Goal: Check status: Check status

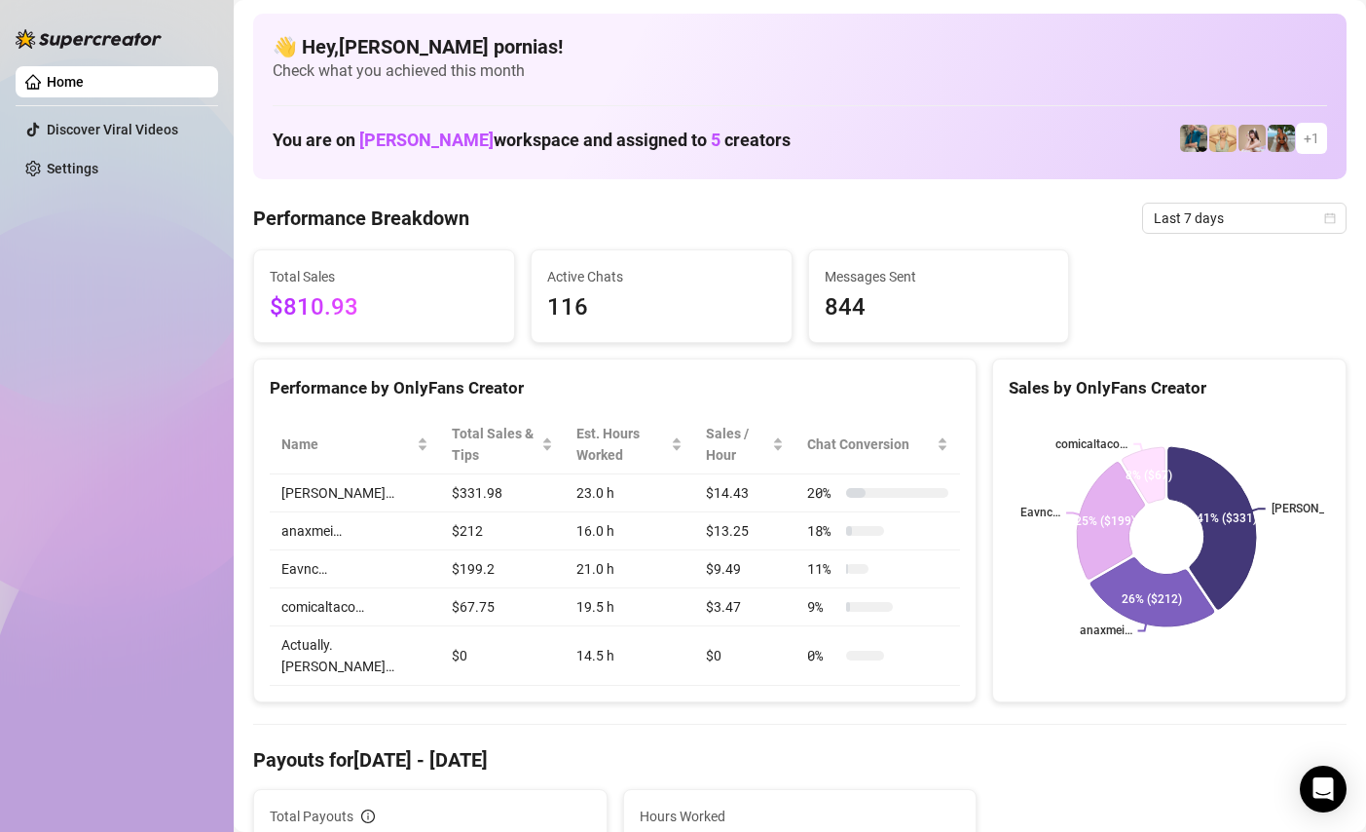
click at [67, 366] on div "Home Discover Viral Videos Settings" at bounding box center [117, 407] width 203 height 814
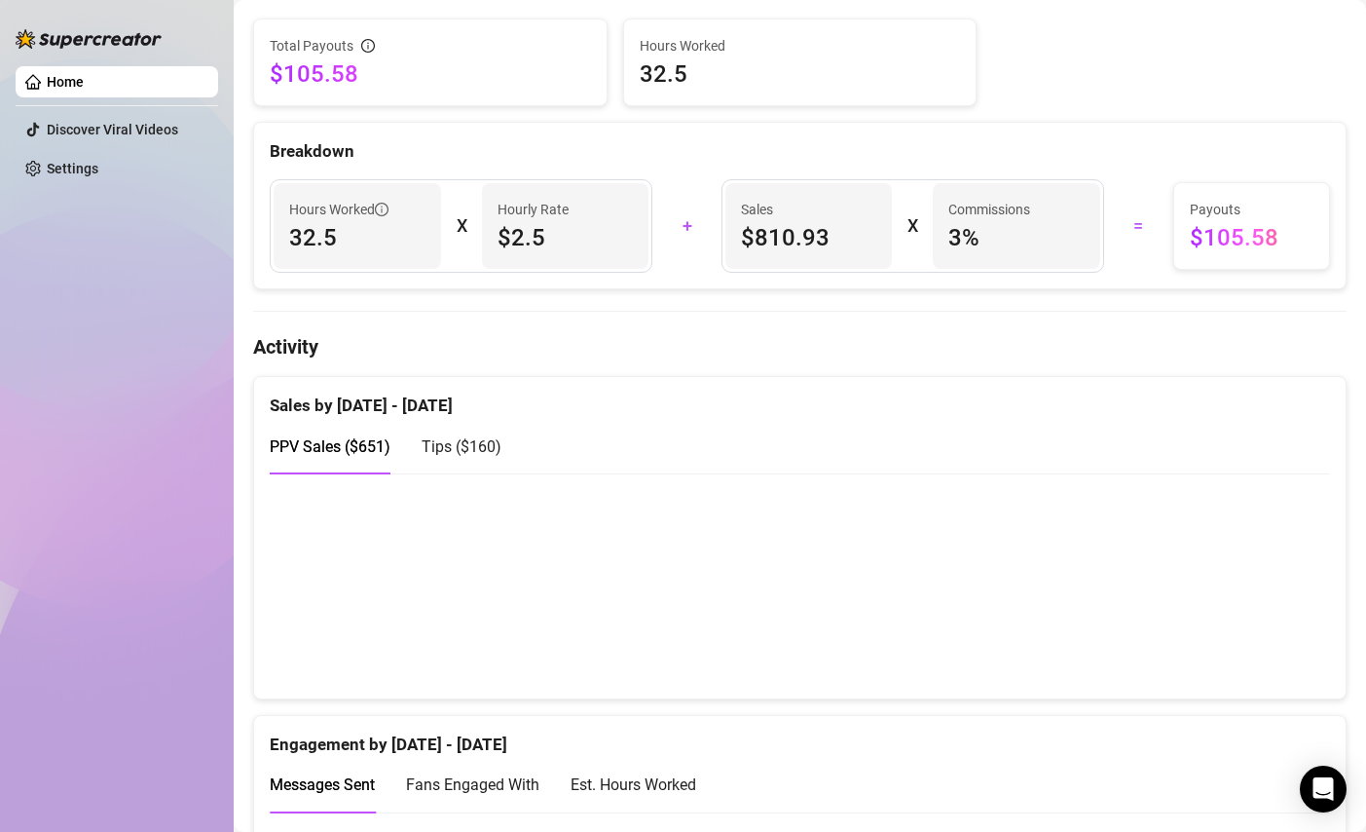
scroll to position [779, 0]
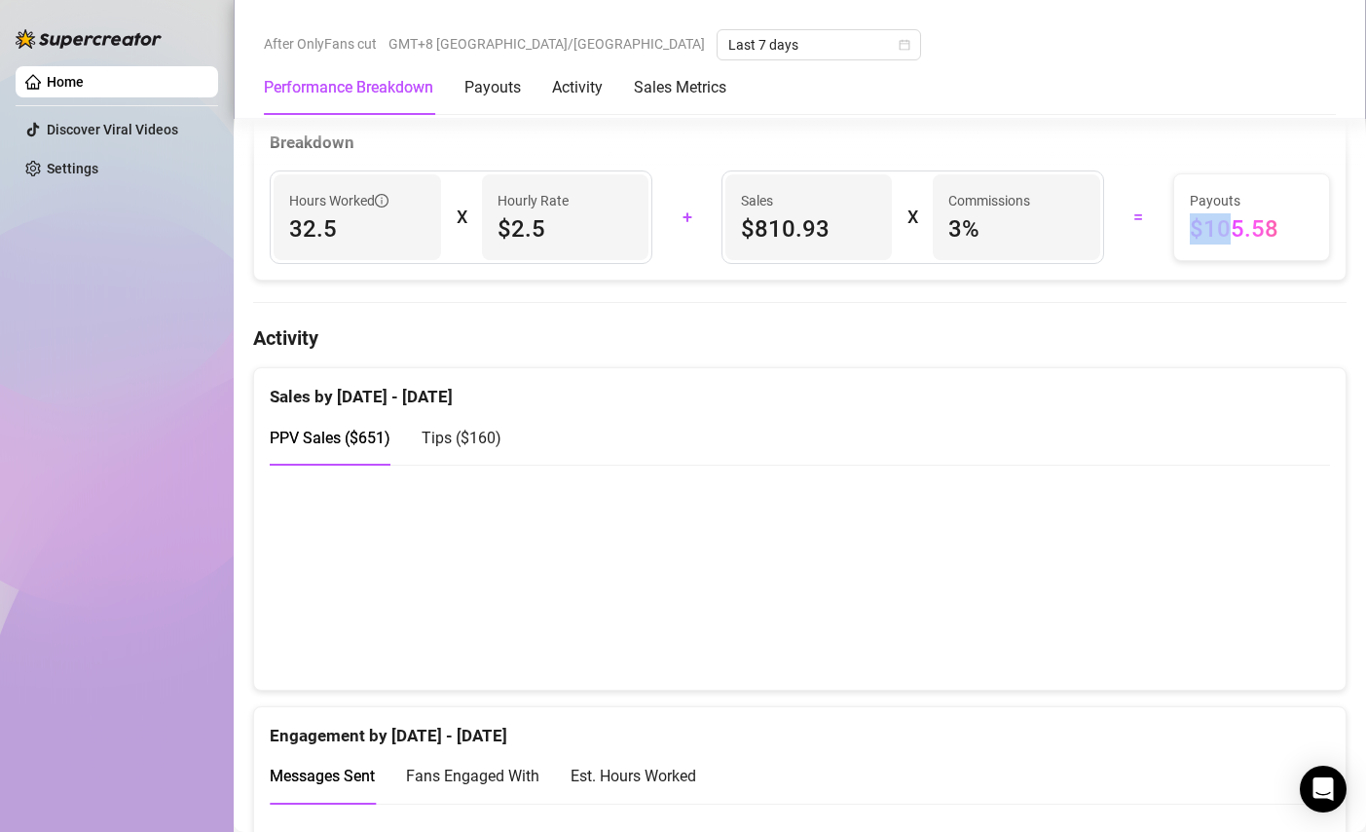
drag, startPoint x: 1206, startPoint y: 206, endPoint x: 1177, endPoint y: 207, distance: 29.2
click at [1190, 213] on span "$105.58" at bounding box center [1252, 228] width 125 height 31
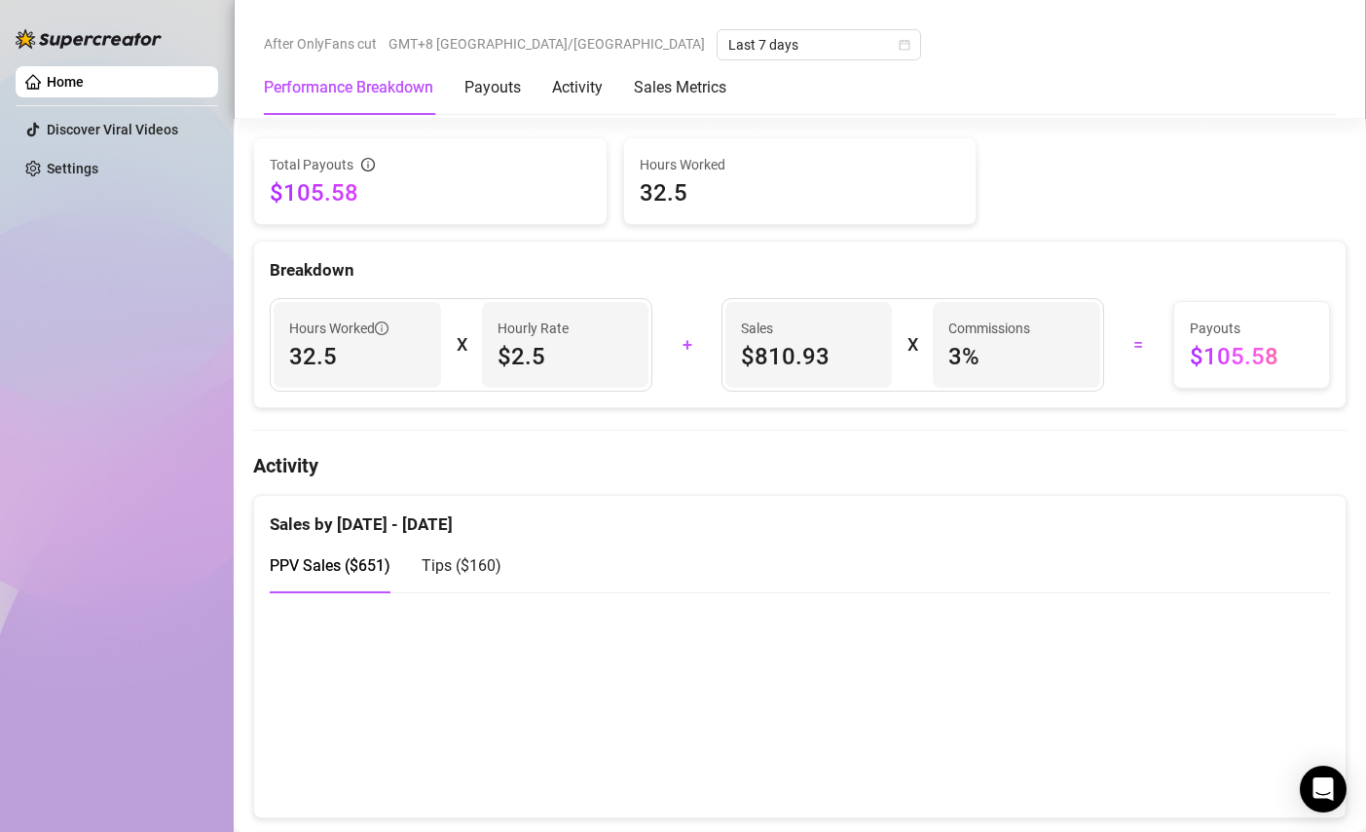
scroll to position [584, 0]
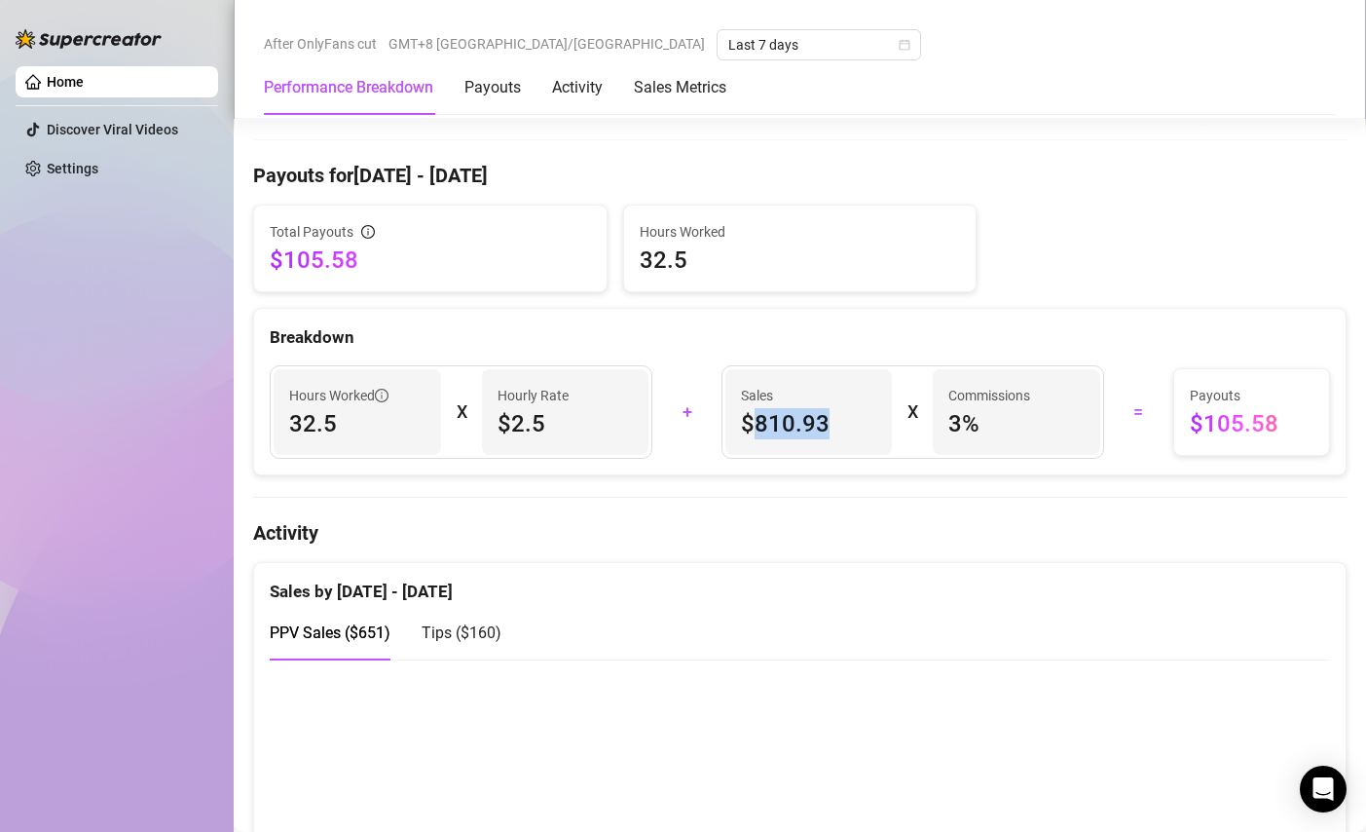
drag, startPoint x: 744, startPoint y: 404, endPoint x: 840, endPoint y: 397, distance: 95.7
click at [840, 408] on span "$810.93" at bounding box center [809, 423] width 136 height 31
drag, startPoint x: 759, startPoint y: 397, endPoint x: 801, endPoint y: 428, distance: 51.6
click at [801, 428] on div "Sales $810.93" at bounding box center [810, 412] width 168 height 86
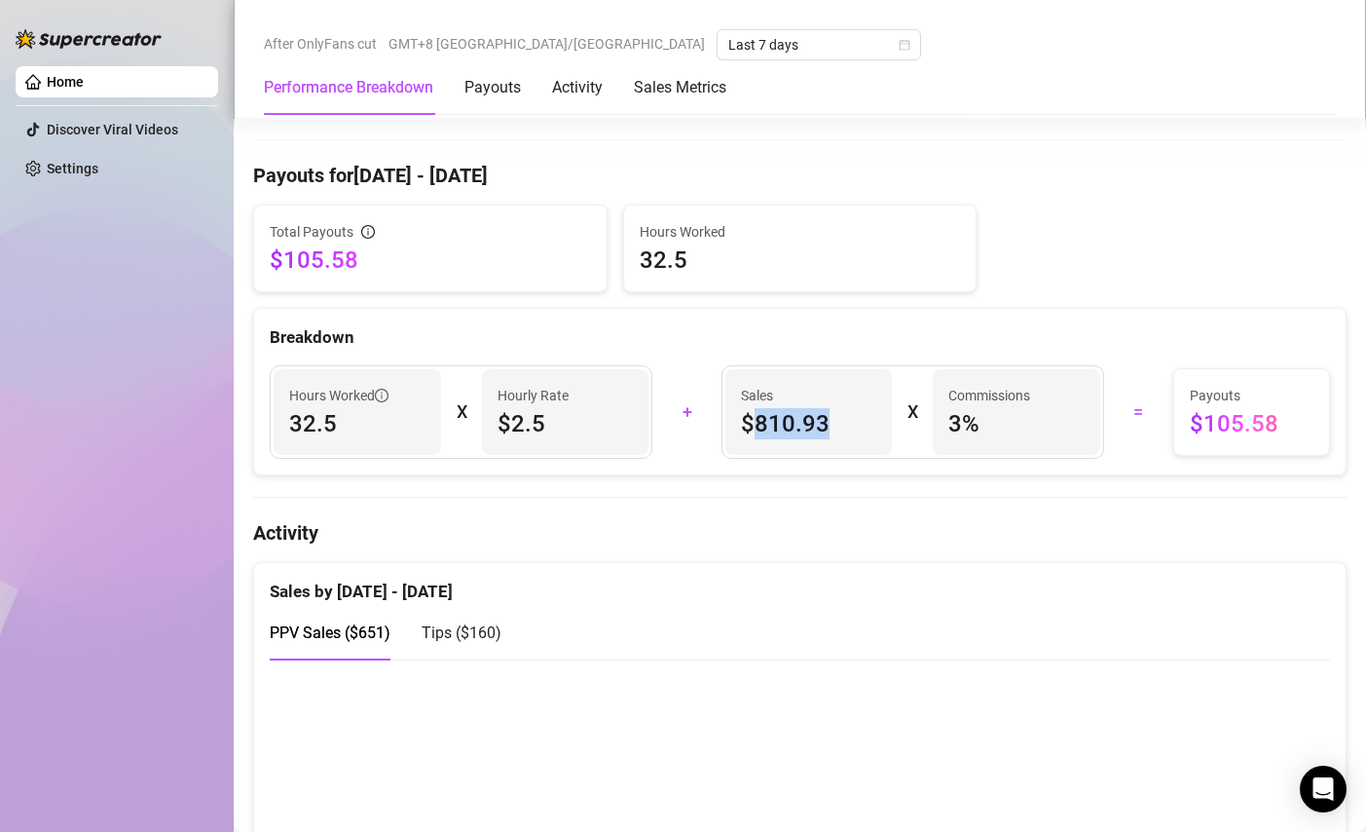
drag, startPoint x: 749, startPoint y: 403, endPoint x: 815, endPoint y: 411, distance: 66.7
click at [815, 411] on span "$810.93" at bounding box center [809, 423] width 136 height 31
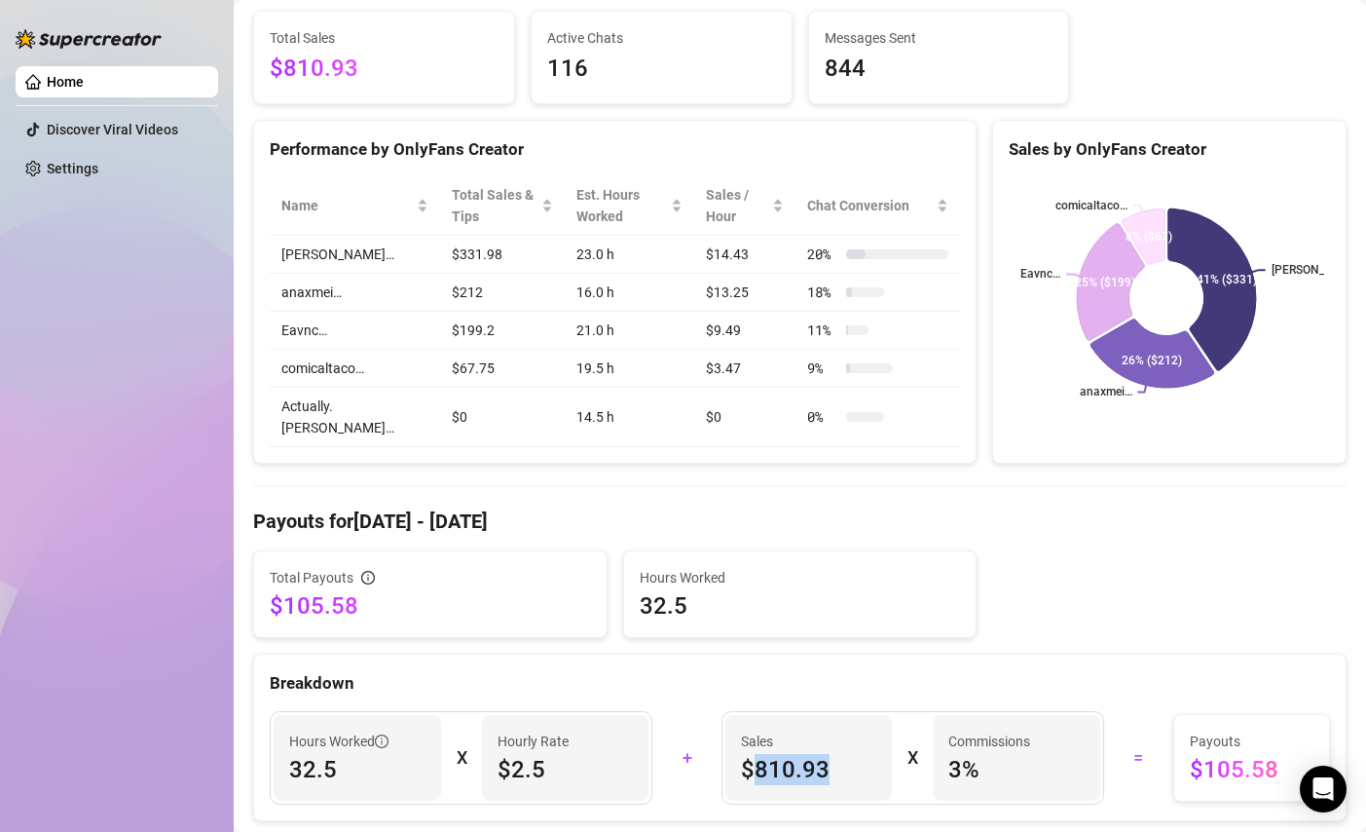
scroll to position [390, 0]
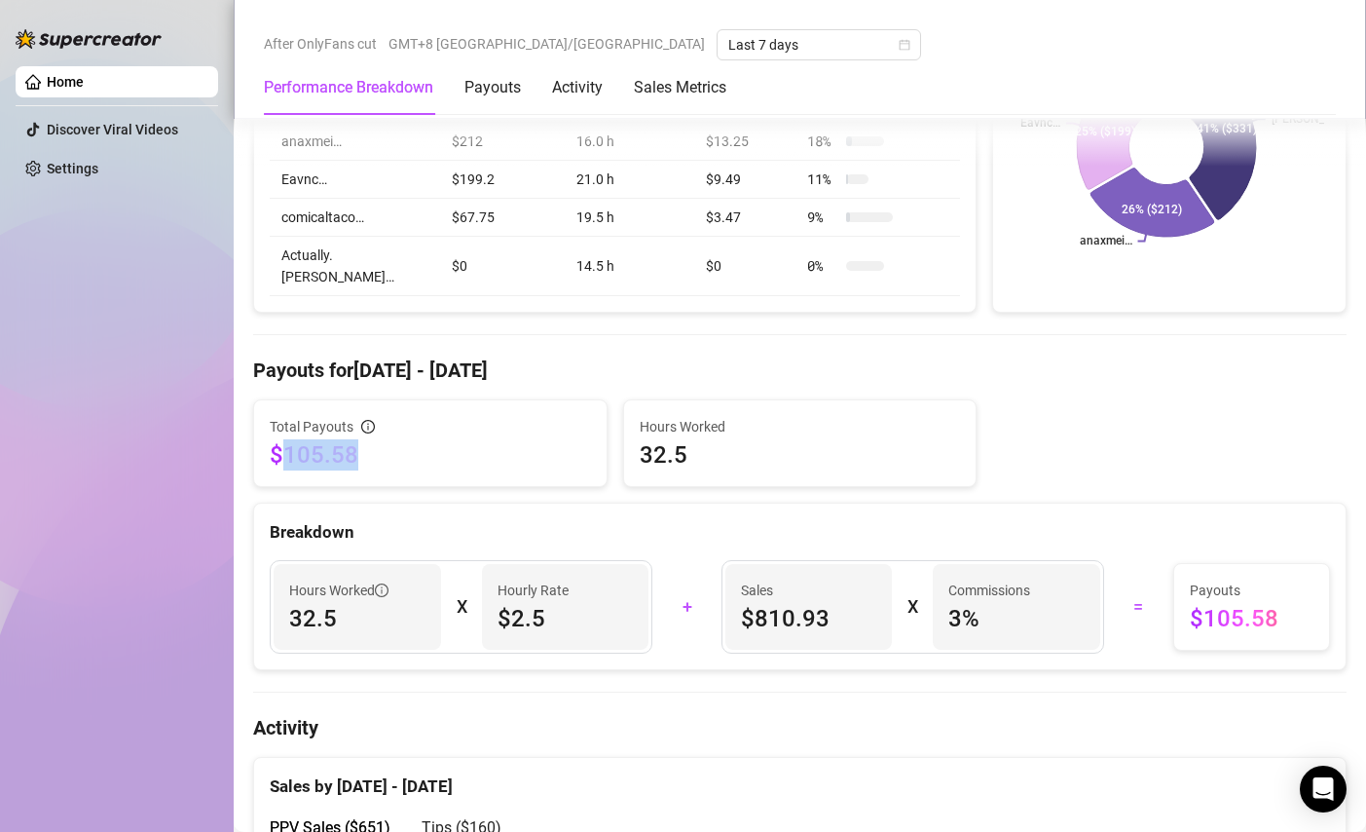
drag, startPoint x: 282, startPoint y: 435, endPoint x: 387, endPoint y: 485, distance: 115.4
click at [360, 461] on div "Total Payouts $105.58" at bounding box center [430, 443] width 353 height 86
click at [596, 504] on div "Breakdown" at bounding box center [800, 525] width 1092 height 42
click at [433, 504] on div "Breakdown" at bounding box center [800, 525] width 1092 height 42
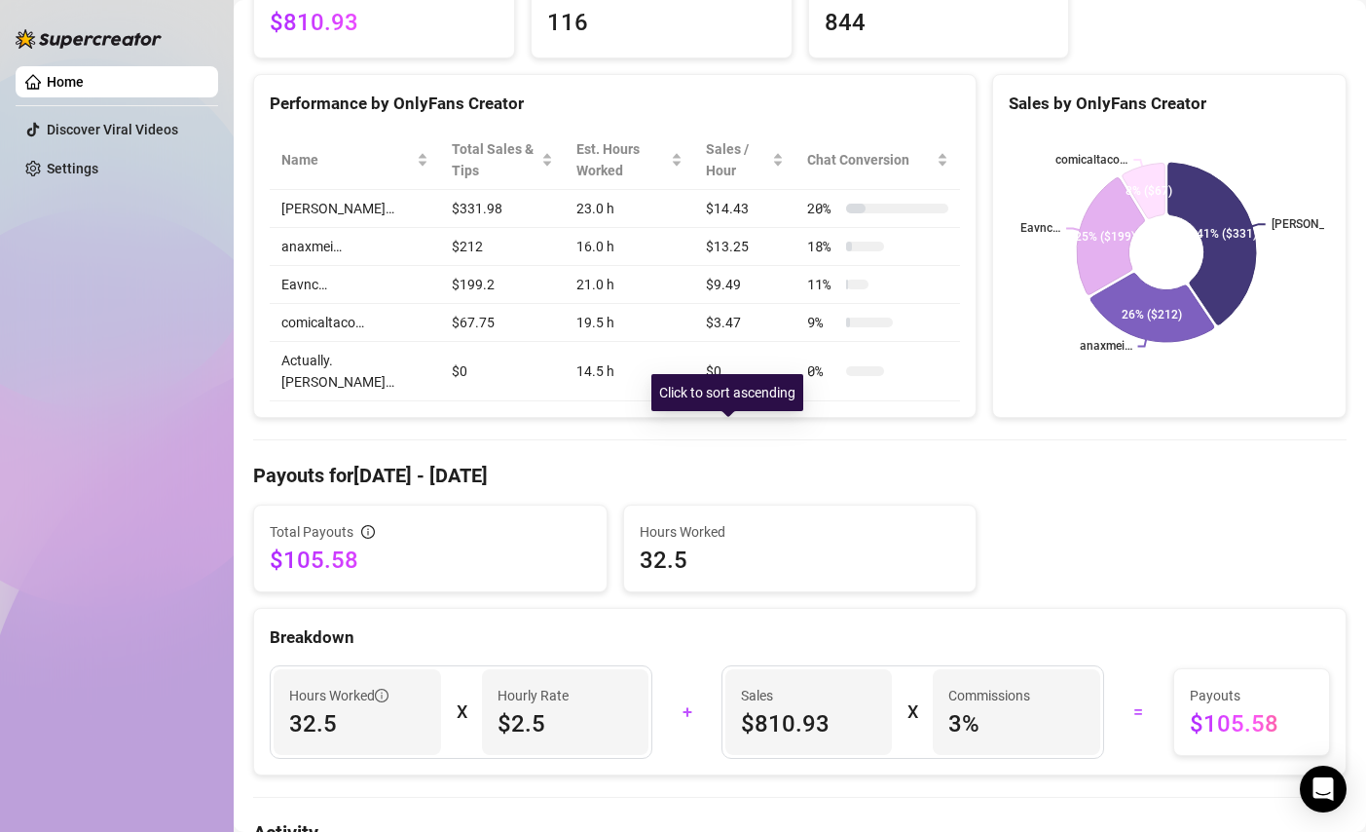
scroll to position [292, 0]
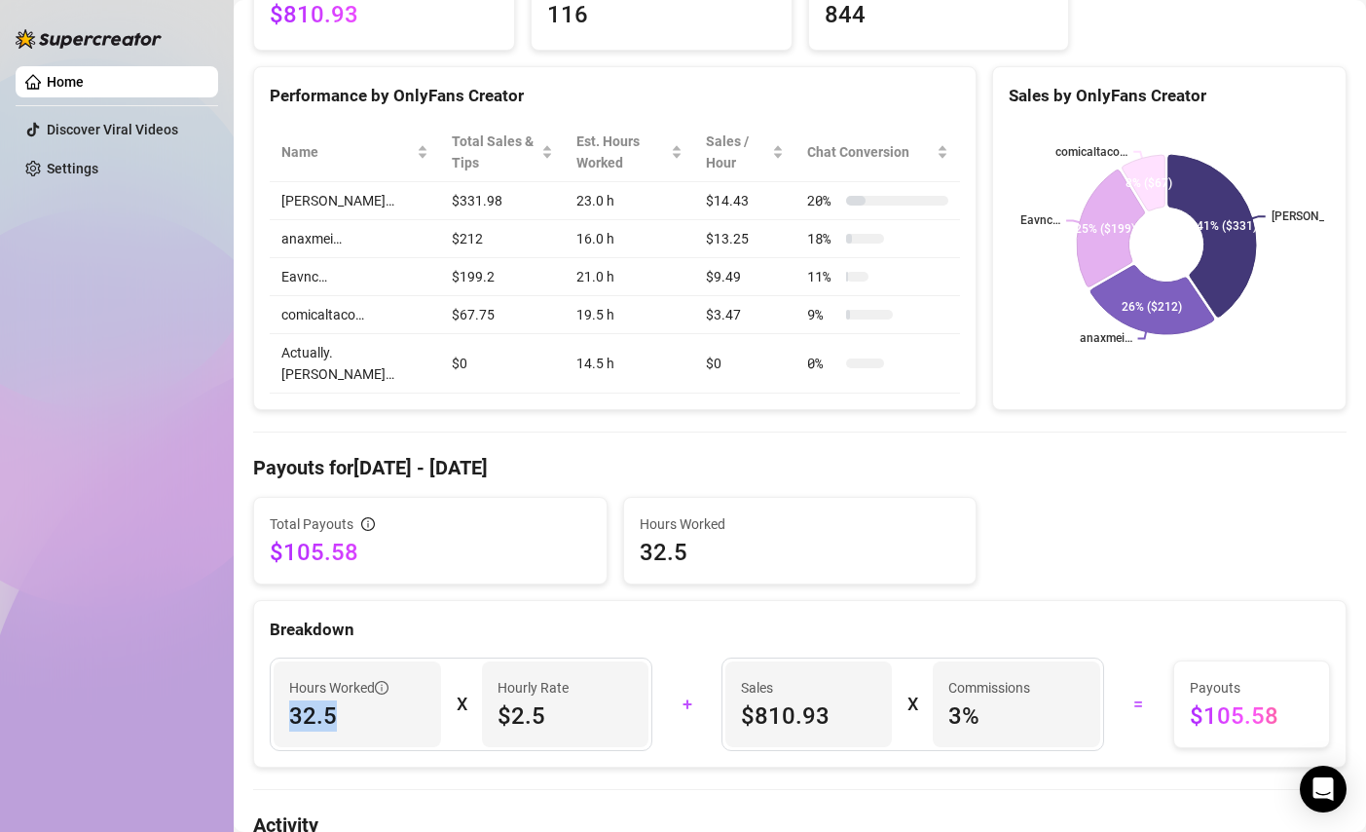
drag, startPoint x: 332, startPoint y: 702, endPoint x: 286, endPoint y: 710, distance: 46.4
click at [286, 710] on div "Hours Worked 32.5" at bounding box center [358, 704] width 168 height 86
drag, startPoint x: 300, startPoint y: 510, endPoint x: 281, endPoint y: 510, distance: 19.5
click at [281, 513] on span "Total Payouts" at bounding box center [312, 523] width 84 height 21
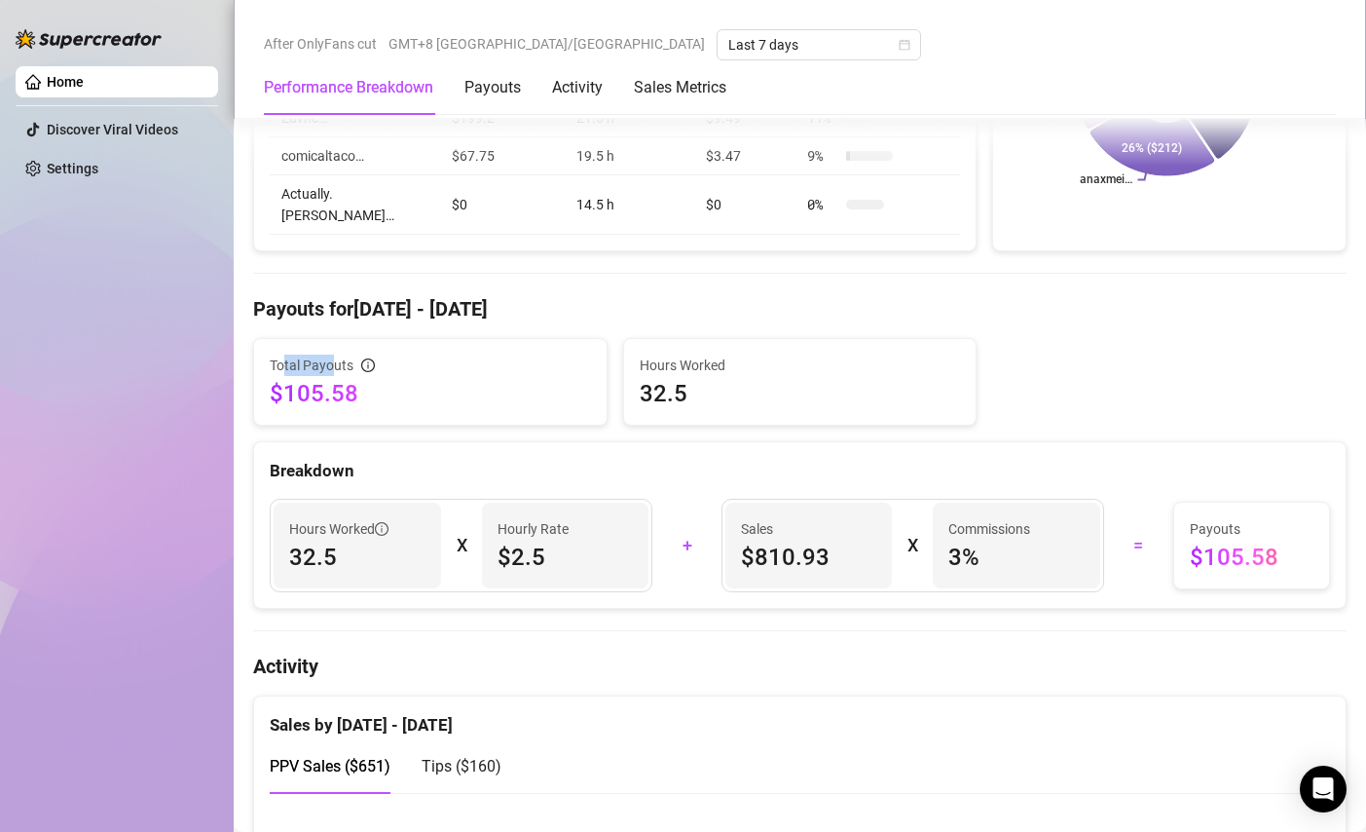
scroll to position [487, 0]
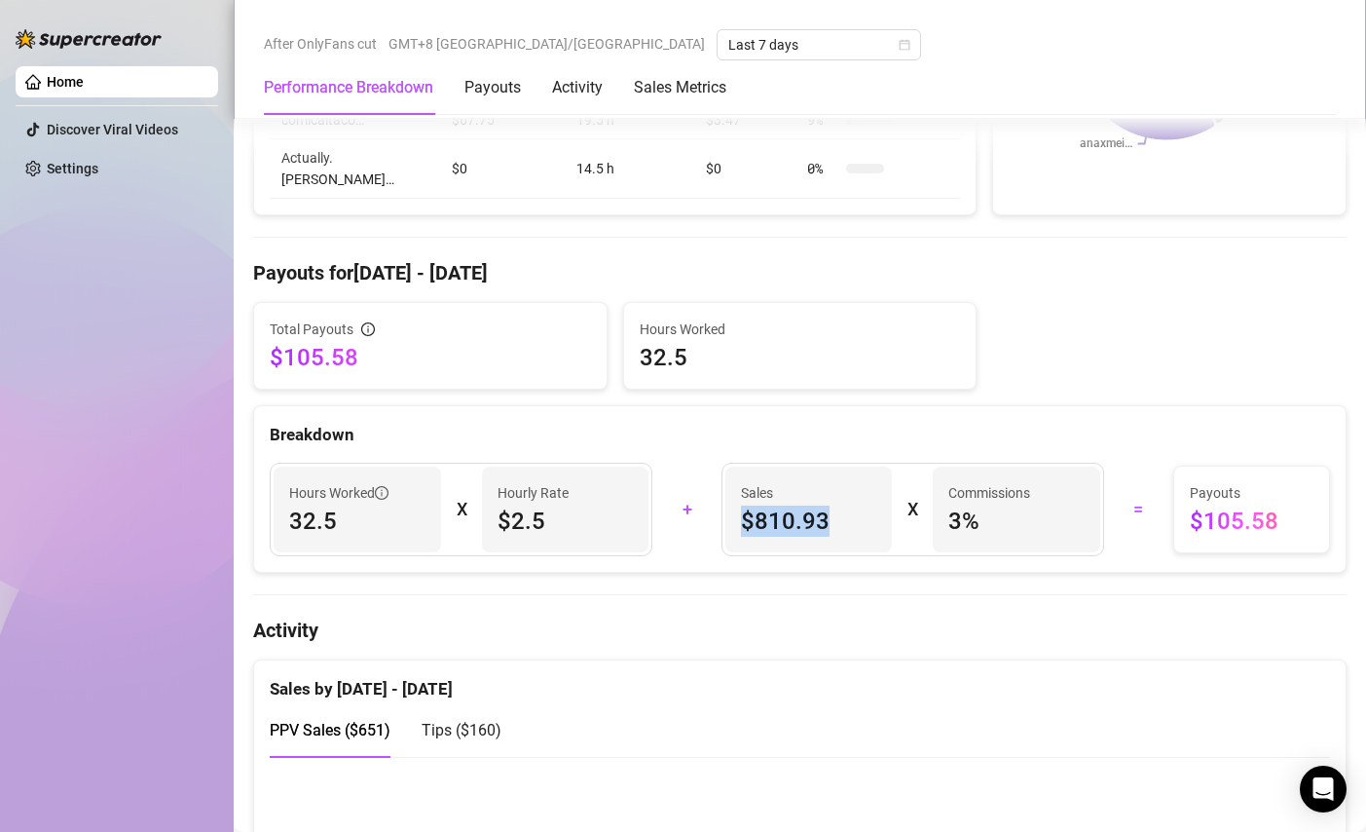
drag, startPoint x: 734, startPoint y: 504, endPoint x: 833, endPoint y: 504, distance: 98.4
click at [833, 505] on span "$810.93" at bounding box center [809, 520] width 136 height 31
drag, startPoint x: 566, startPoint y: 502, endPoint x: 357, endPoint y: 513, distance: 208.8
click at [355, 513] on div "Hours Worked 32.5 X Hourly Rate $2.5" at bounding box center [461, 510] width 383 height 94
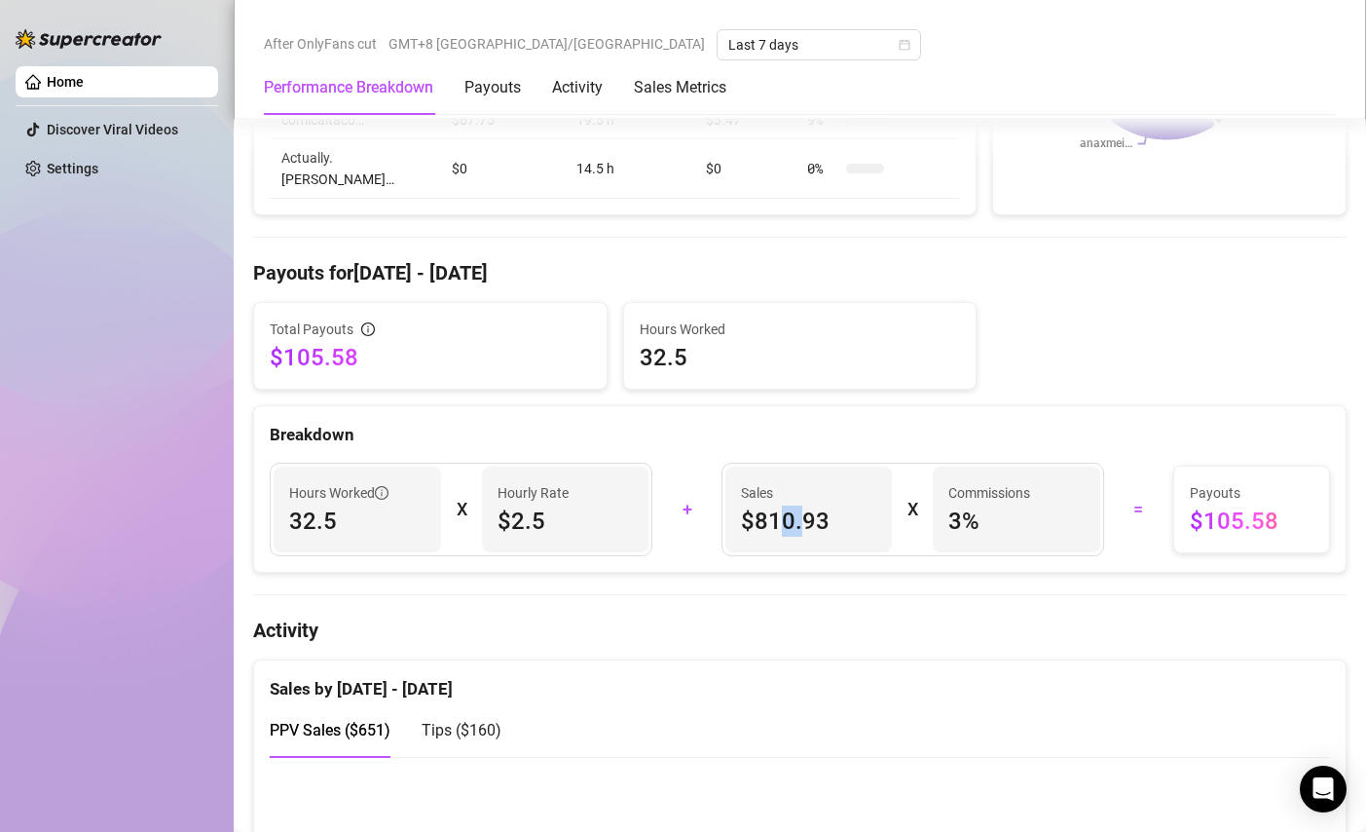
drag, startPoint x: 774, startPoint y: 503, endPoint x: 837, endPoint y: 509, distance: 62.7
click at [824, 507] on span "$810.93" at bounding box center [809, 520] width 136 height 31
drag, startPoint x: 1174, startPoint y: 497, endPoint x: 1234, endPoint y: 502, distance: 60.6
click at [1234, 502] on div "Payouts $105.58" at bounding box center [1253, 510] width 156 height 86
click at [949, 623] on h4 "Activity" at bounding box center [800, 630] width 1094 height 27
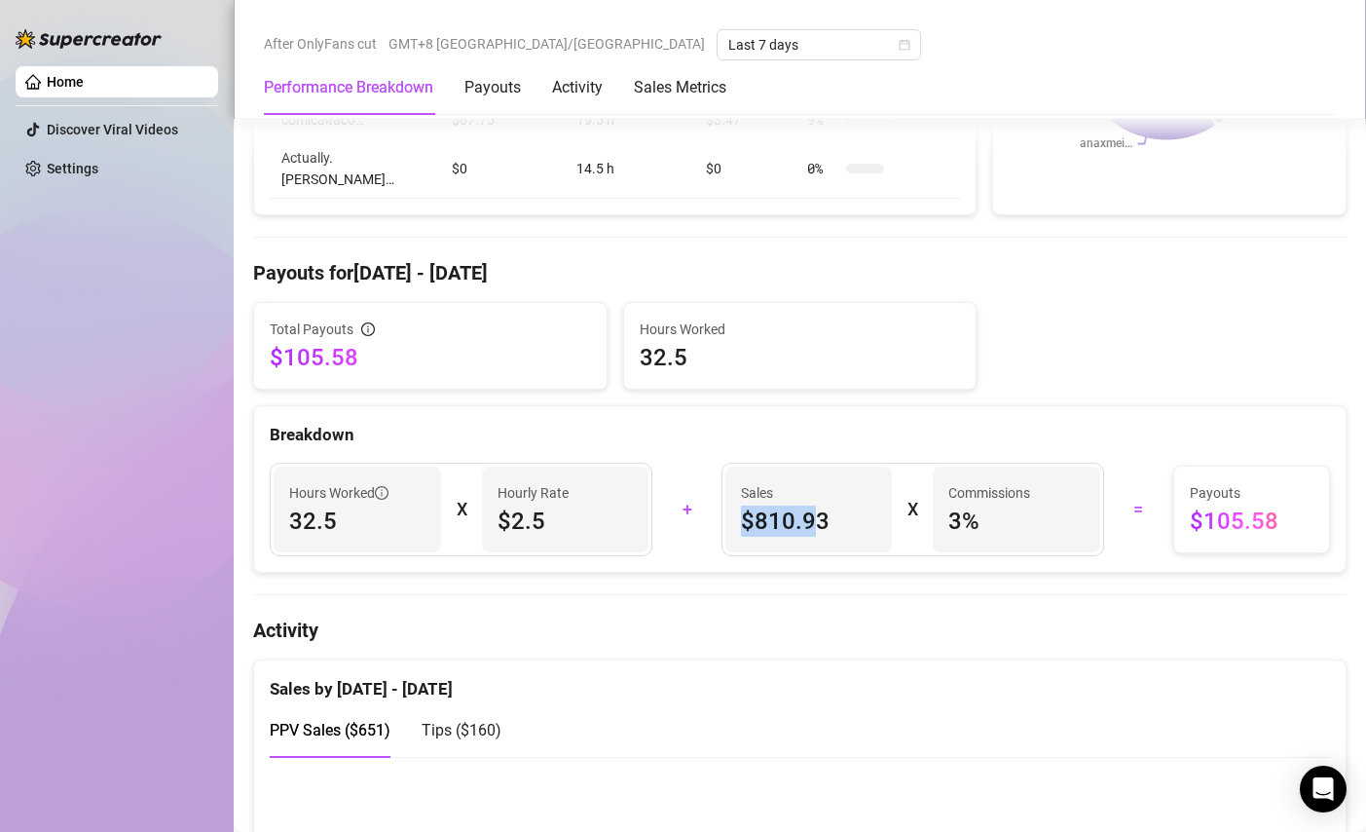
drag, startPoint x: 739, startPoint y: 500, endPoint x: 809, endPoint y: 500, distance: 70.1
click at [809, 505] on span "$810.93" at bounding box center [809, 520] width 136 height 31
click at [810, 549] on div "Hours Worked 32.5 X Hourly Rate $2.5 + Sales $810.93 X Commissions 3 % = Payout…" at bounding box center [800, 509] width 1092 height 125
drag, startPoint x: 749, startPoint y: 503, endPoint x: 835, endPoint y: 498, distance: 85.8
click at [835, 505] on span "$810.93" at bounding box center [809, 520] width 136 height 31
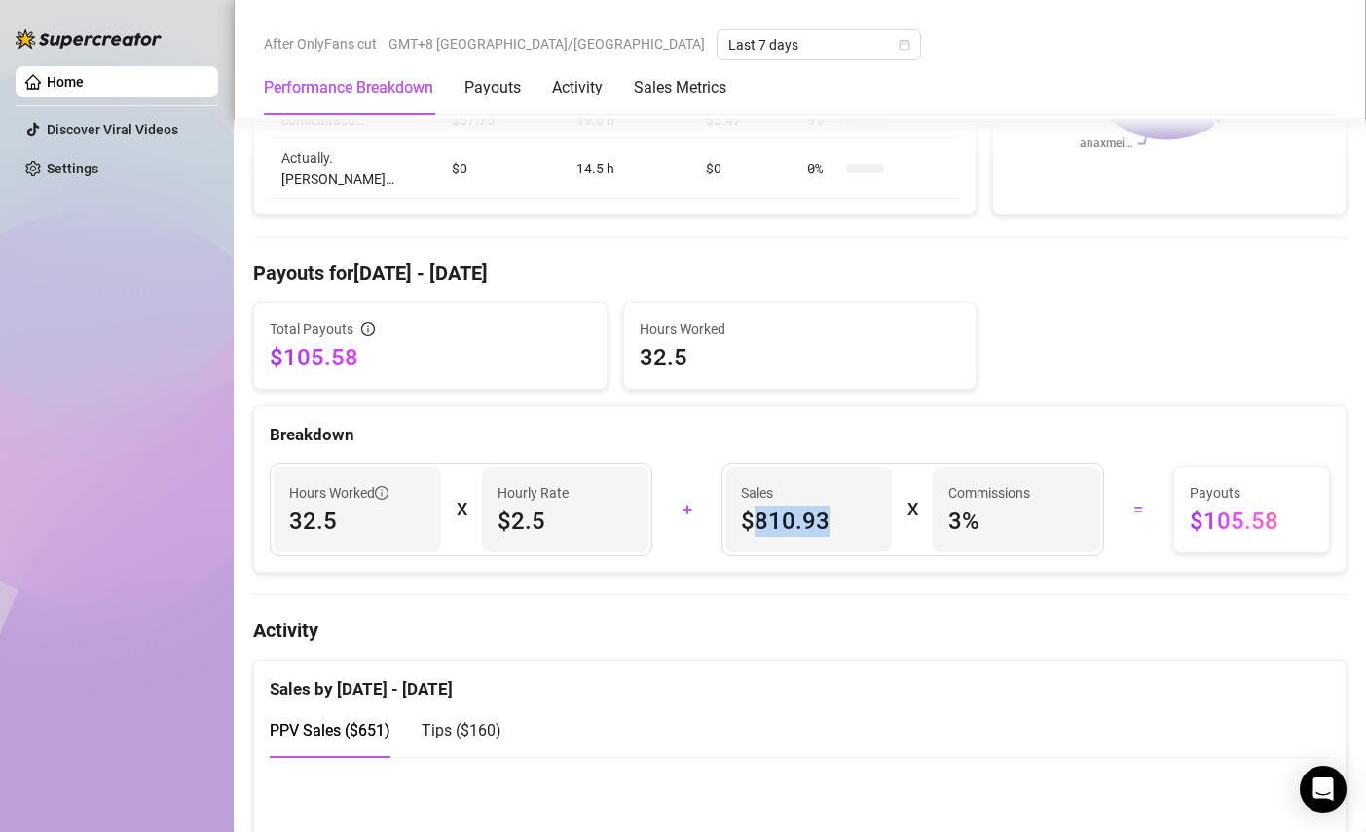
click at [793, 517] on span "$810.93" at bounding box center [809, 520] width 136 height 31
drag, startPoint x: 755, startPoint y: 494, endPoint x: 964, endPoint y: 524, distance: 211.6
click at [864, 505] on span "$810.93" at bounding box center [809, 520] width 136 height 31
drag, startPoint x: 971, startPoint y: 510, endPoint x: 942, endPoint y: 511, distance: 29.2
click at [949, 511] on span "3 %" at bounding box center [1017, 520] width 136 height 31
